Goal: Task Accomplishment & Management: Complete application form

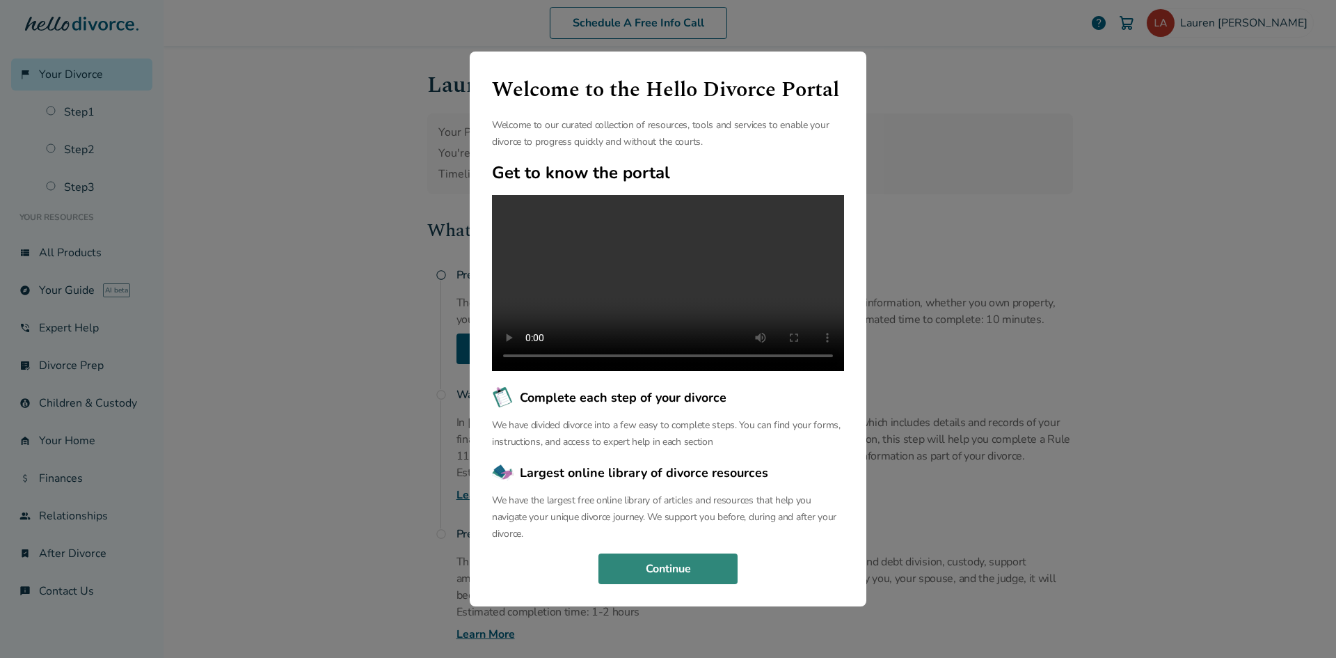
click at [684, 573] on button "Continue" at bounding box center [667, 568] width 139 height 31
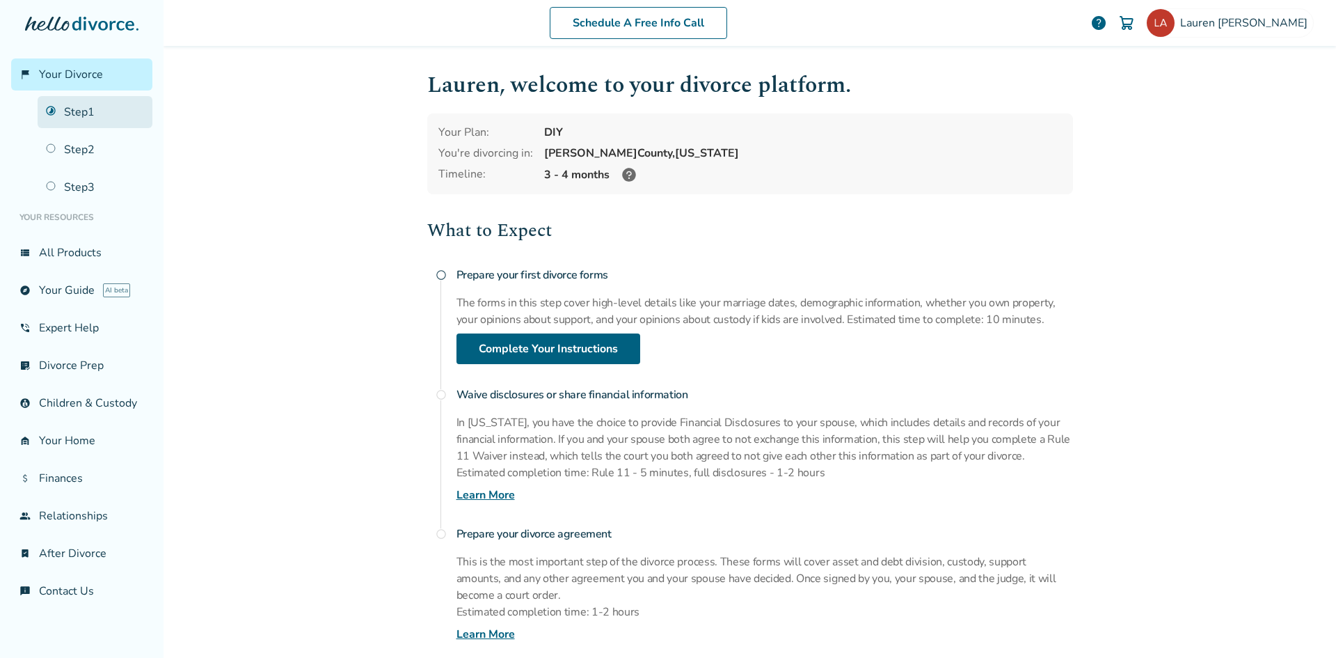
click at [91, 117] on link "Step 1" at bounding box center [95, 112] width 115 height 32
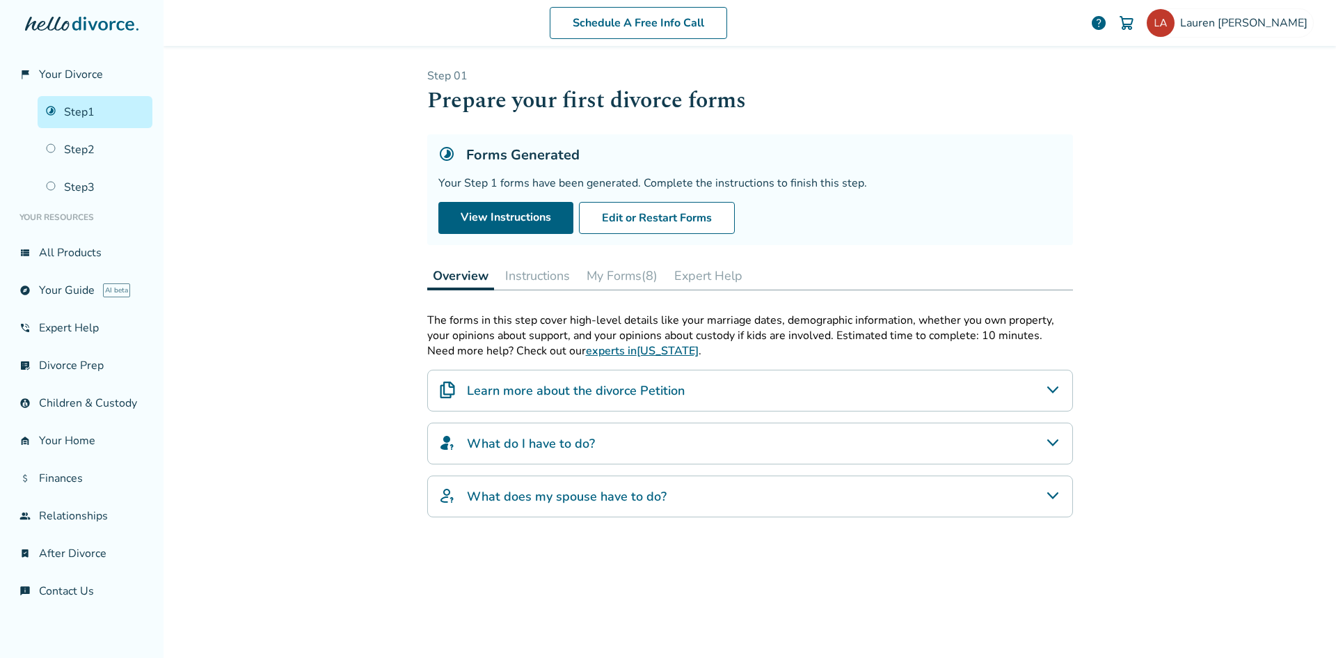
click at [539, 273] on button "Instructions" at bounding box center [538, 276] width 76 height 28
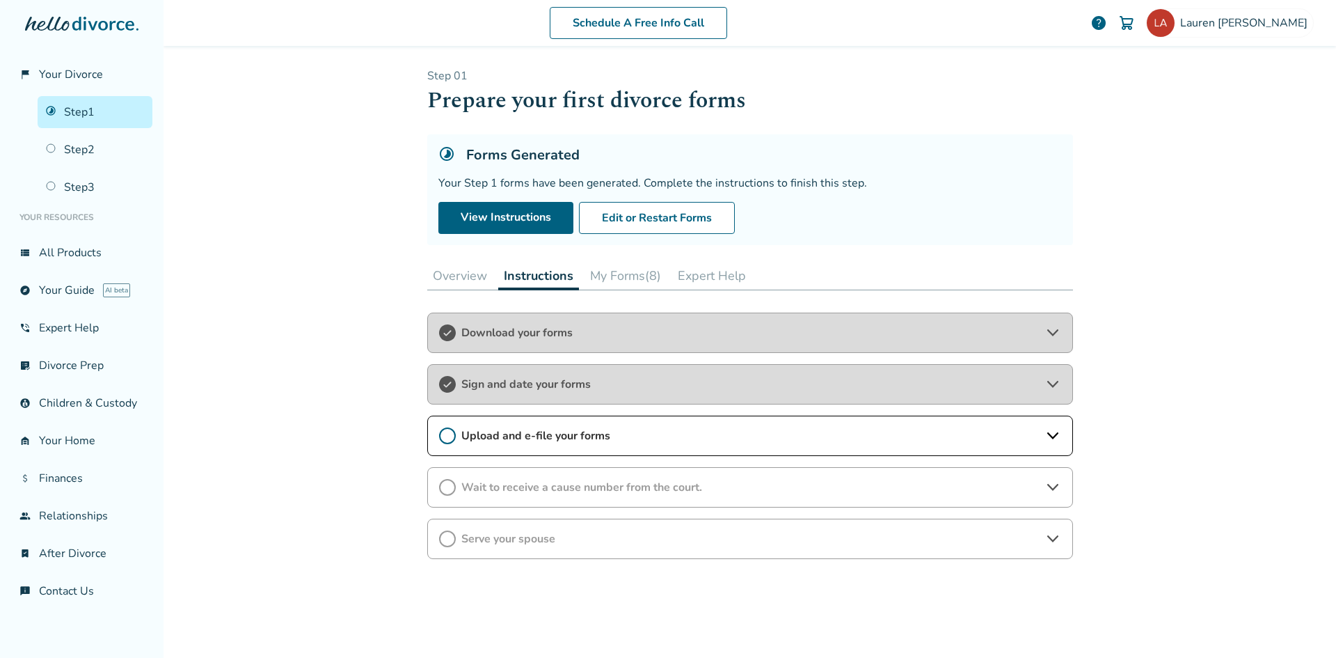
click at [604, 439] on span "Upload and e-file your forms" at bounding box center [750, 435] width 578 height 15
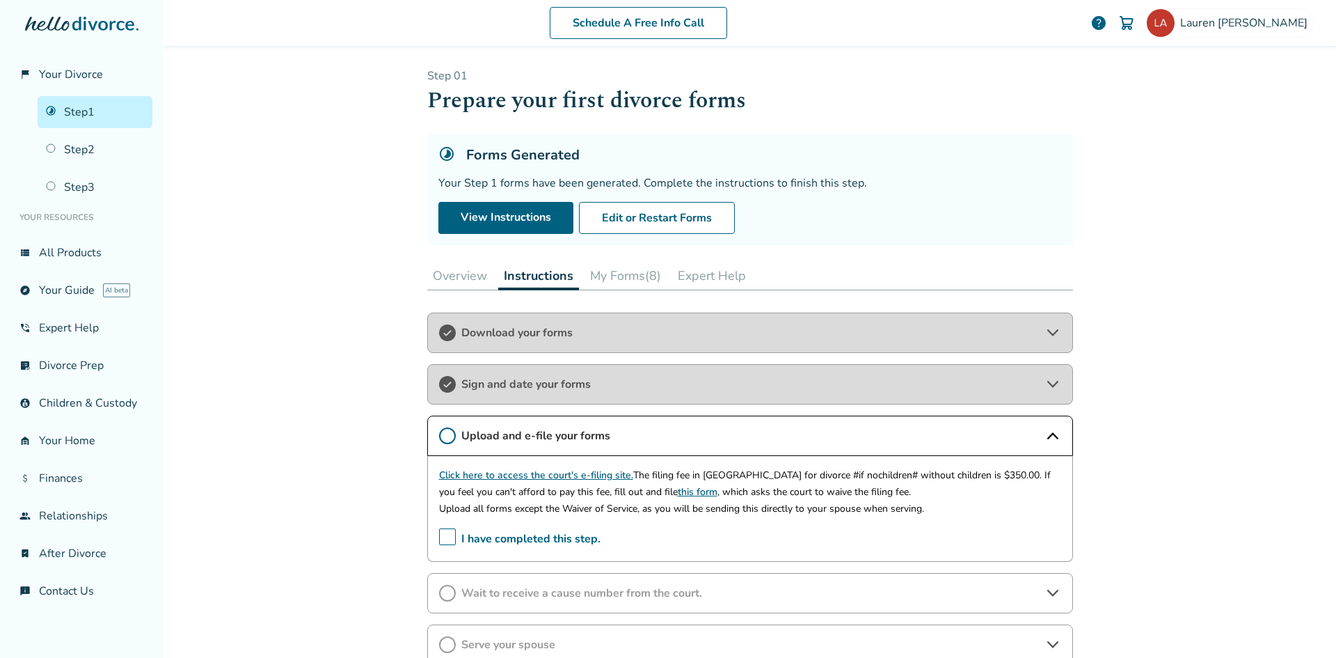
click at [590, 475] on link "Click here to access the court's e-filing site." at bounding box center [536, 474] width 194 height 13
click at [441, 543] on span "I have completed this step." at bounding box center [519, 539] width 161 height 22
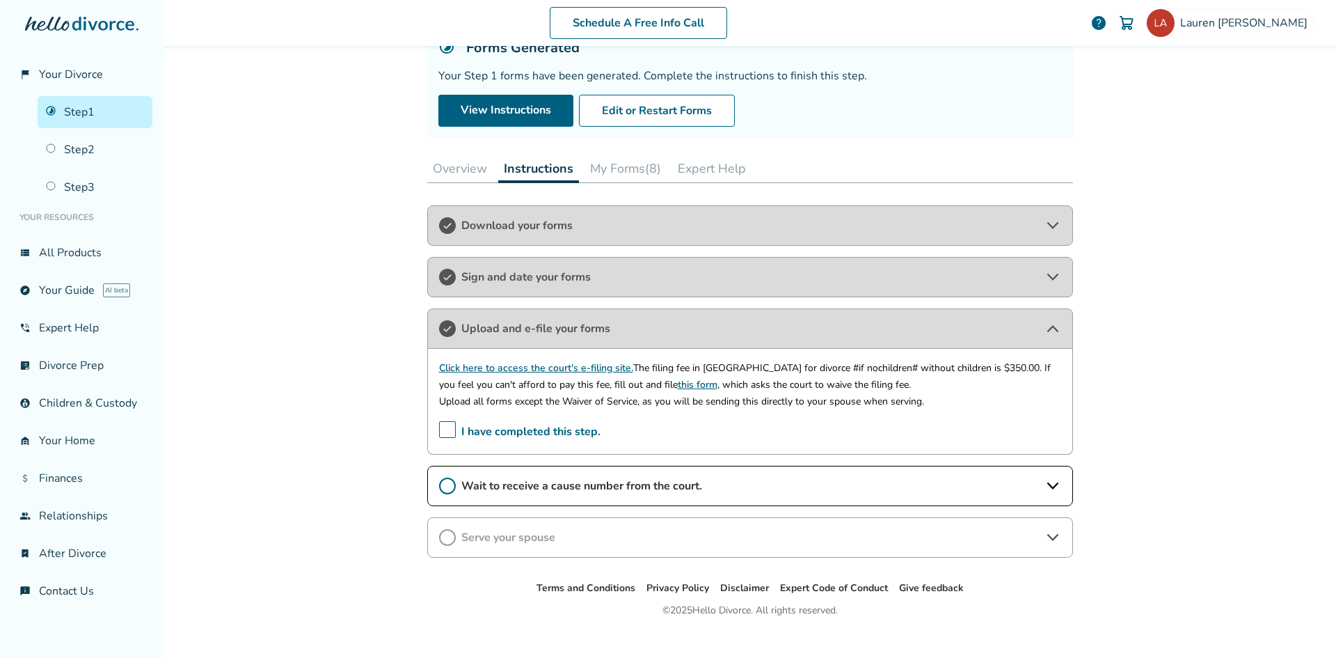
scroll to position [127, 0]
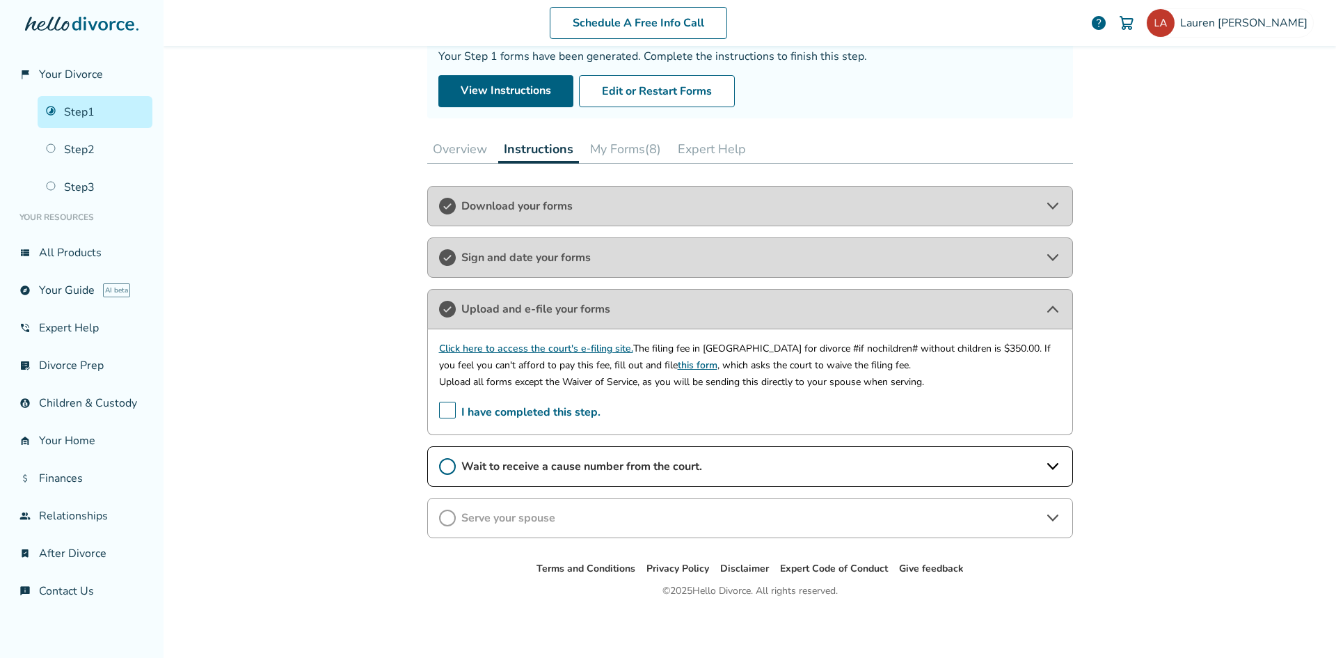
click at [573, 465] on span "Wait to receive a cause number from the court." at bounding box center [750, 466] width 578 height 15
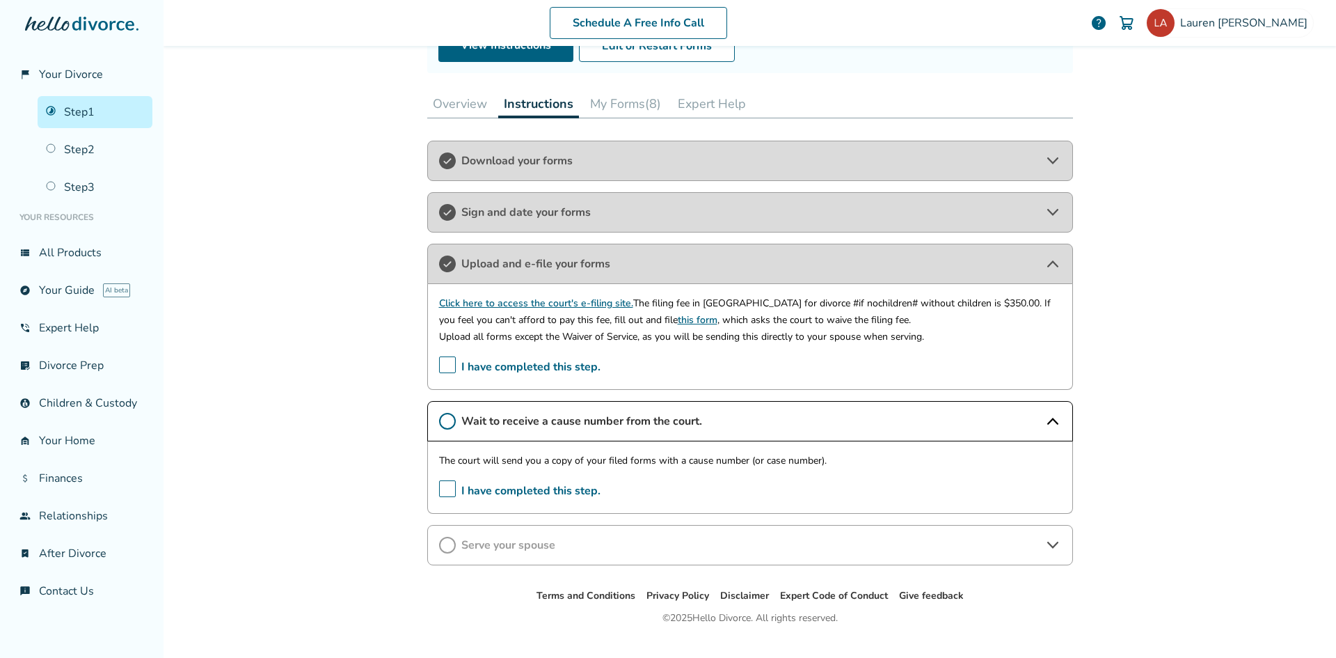
scroll to position [196, 0]
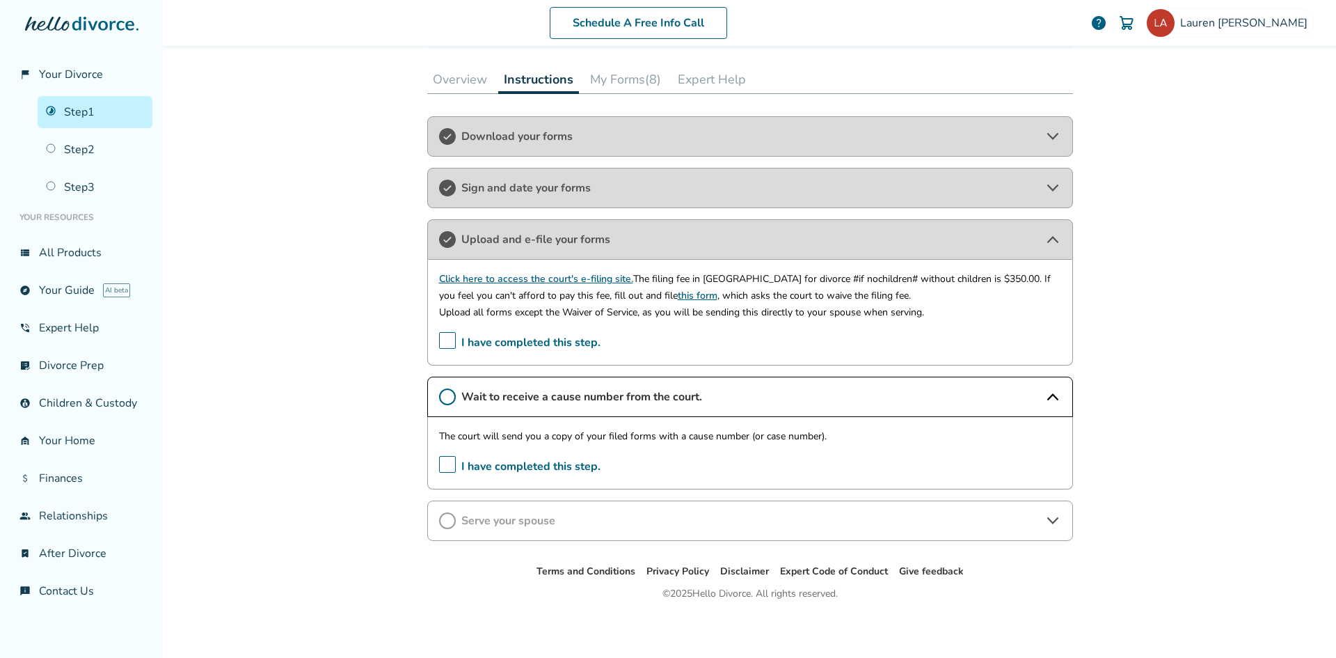
click at [445, 342] on span "I have completed this step." at bounding box center [519, 343] width 161 height 22
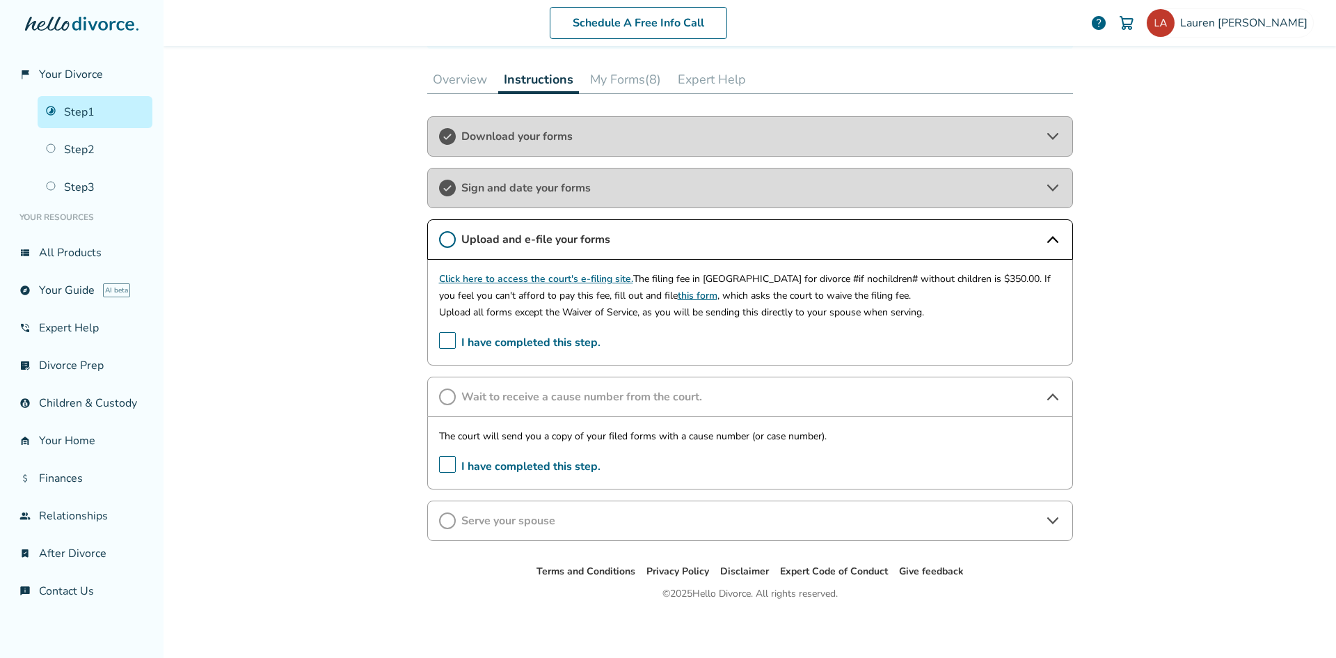
click at [444, 340] on span "I have completed this step." at bounding box center [519, 343] width 161 height 22
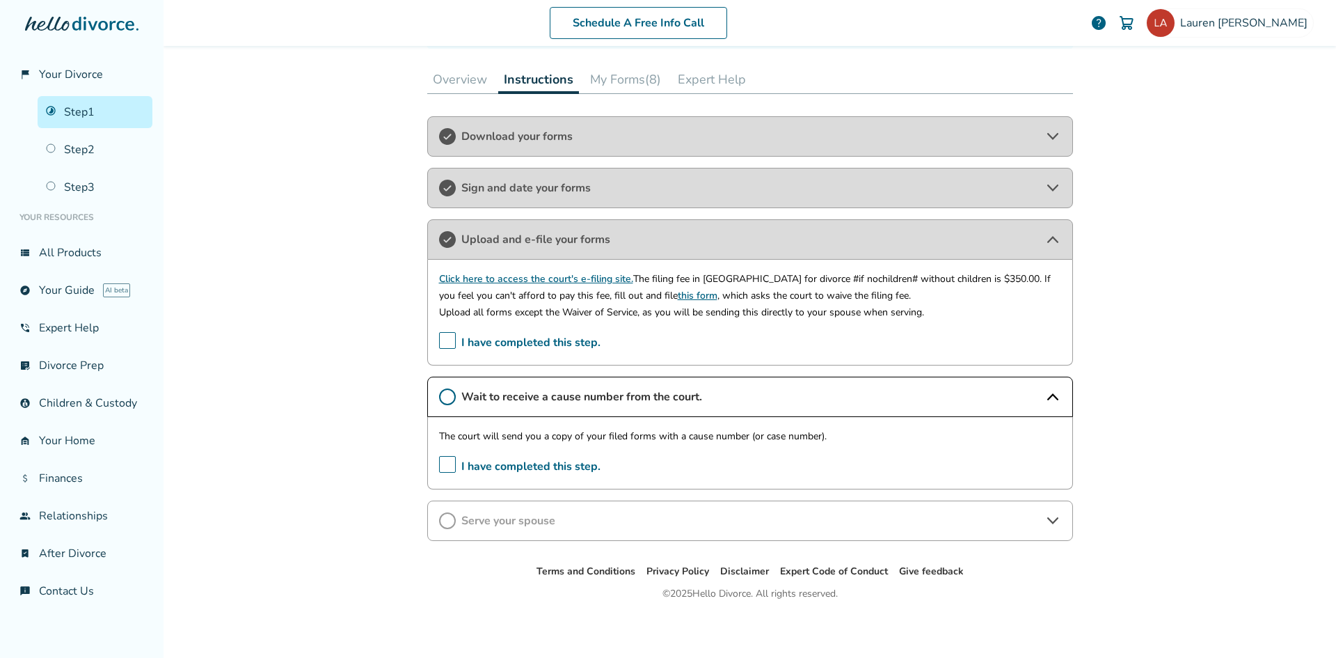
click at [1048, 235] on icon at bounding box center [1053, 239] width 17 height 17
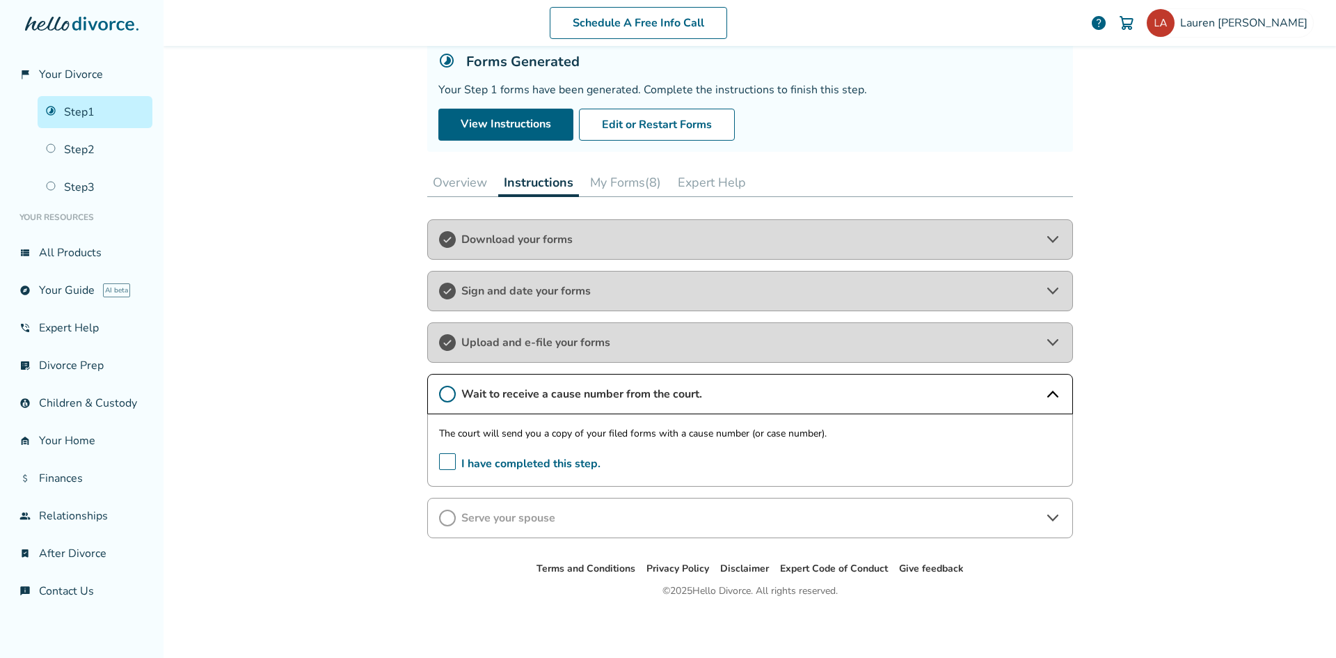
scroll to position [93, 0]
